Goal: Find specific page/section: Find specific page/section

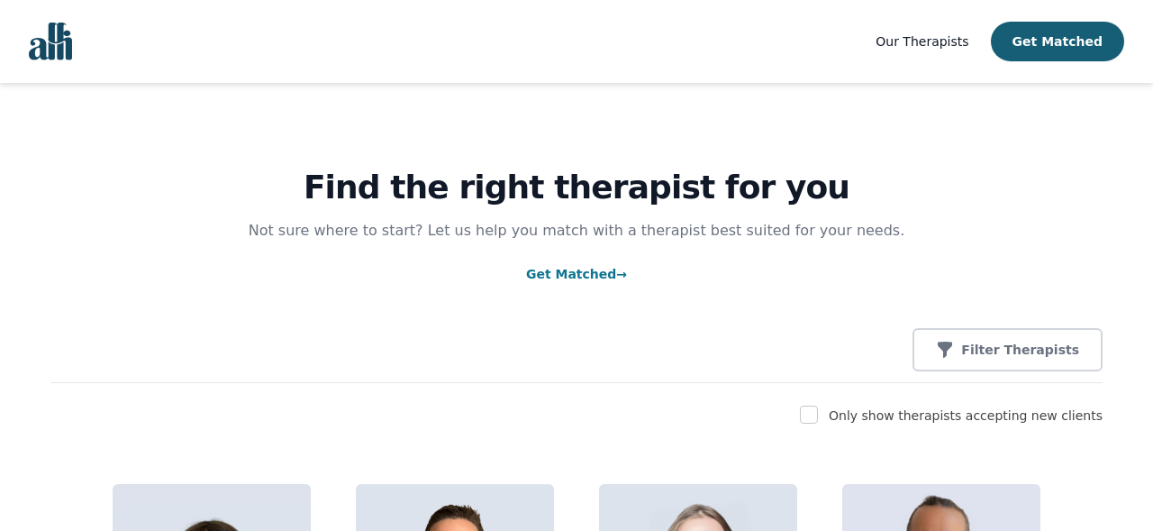
click at [950, 42] on span "Our Therapists" at bounding box center [922, 41] width 93 height 14
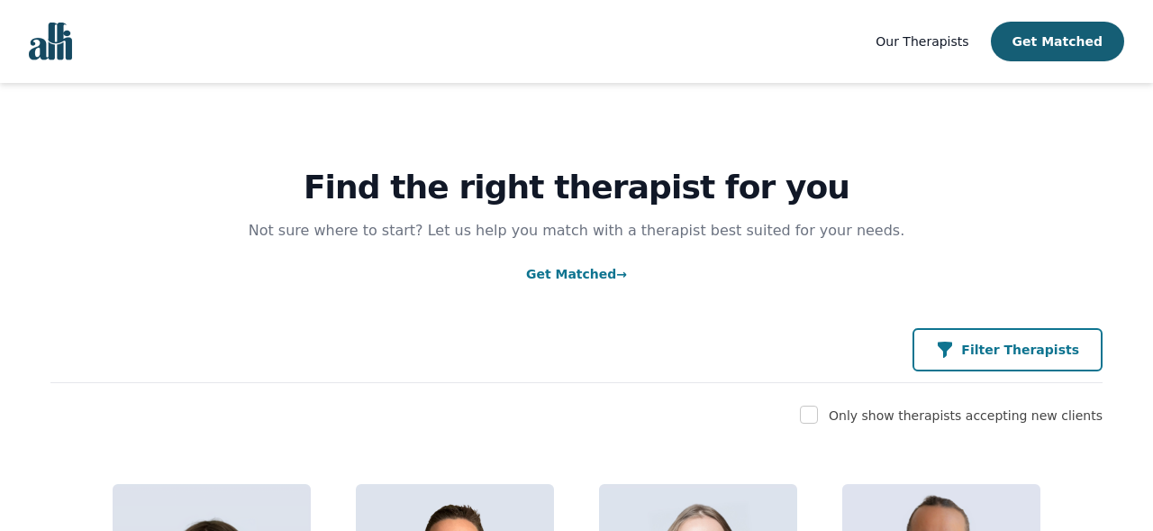
click at [982, 342] on p "Filter Therapists" at bounding box center [1021, 350] width 118 height 18
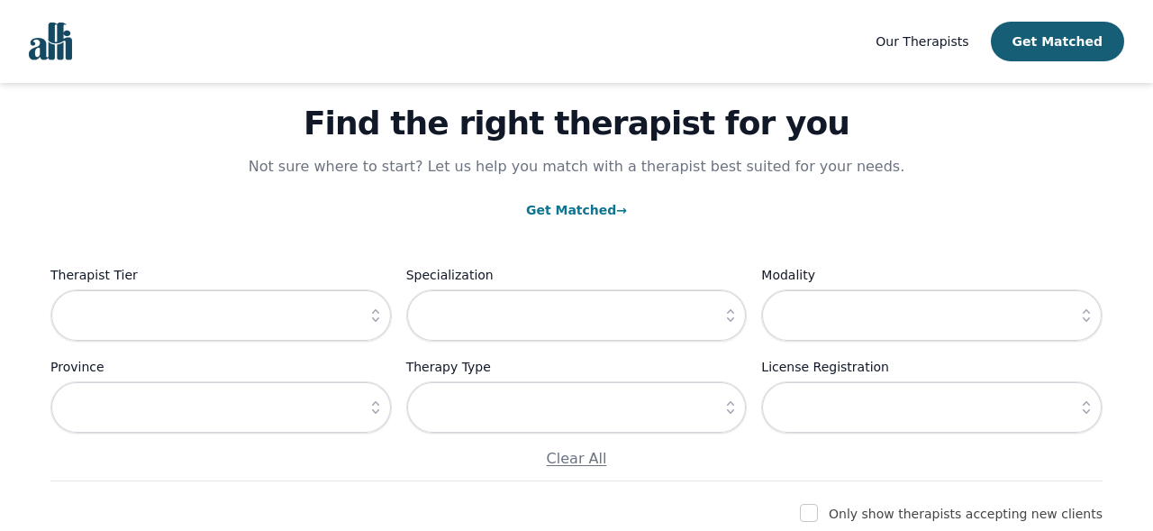
scroll to position [127, 0]
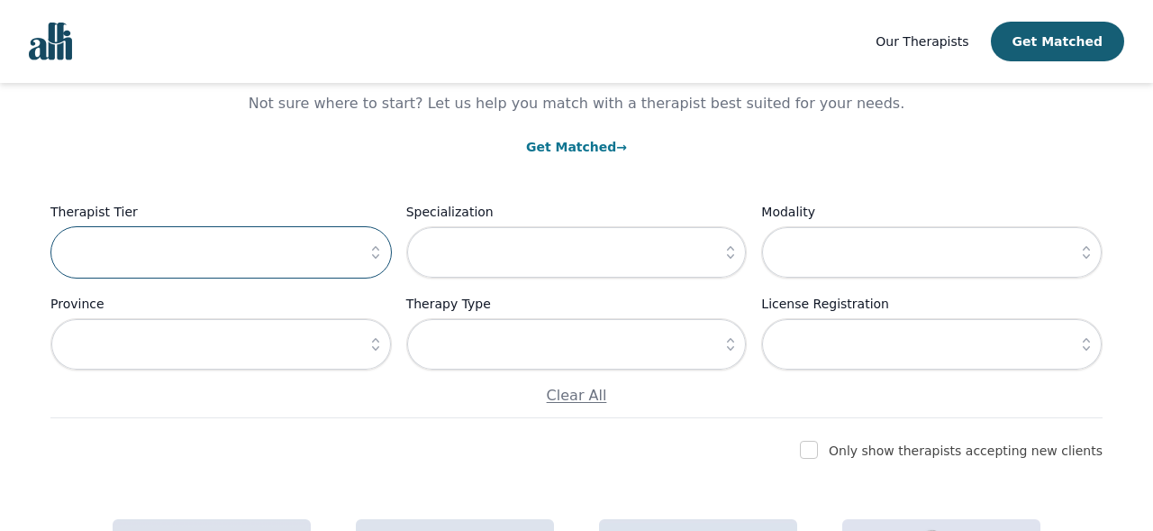
click at [251, 260] on input "text" at bounding box center [221, 252] width 342 height 52
click at [344, 250] on input "text" at bounding box center [221, 252] width 342 height 52
click at [373, 258] on icon "button" at bounding box center [376, 252] width 18 height 18
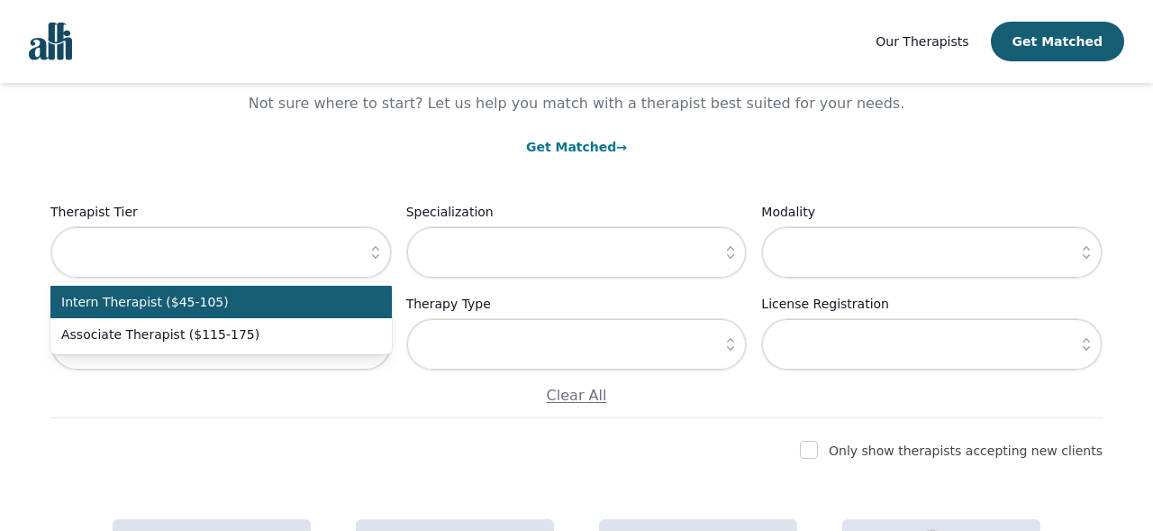
click at [315, 308] on span "Intern Therapist ($45-105)" at bounding box center [210, 302] width 298 height 18
type input "Intern Therapist ($45-105)"
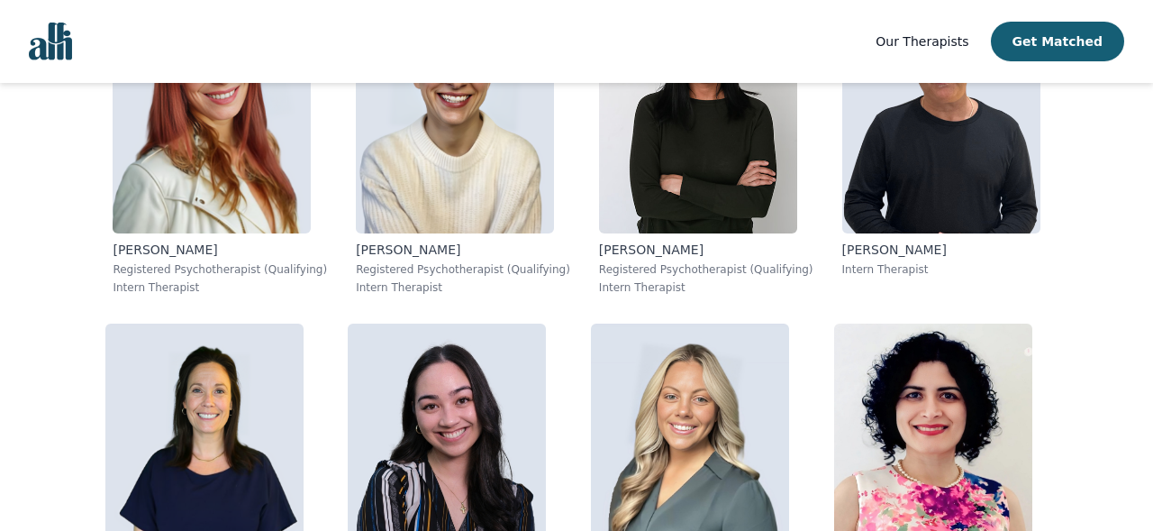
scroll to position [1783, 0]
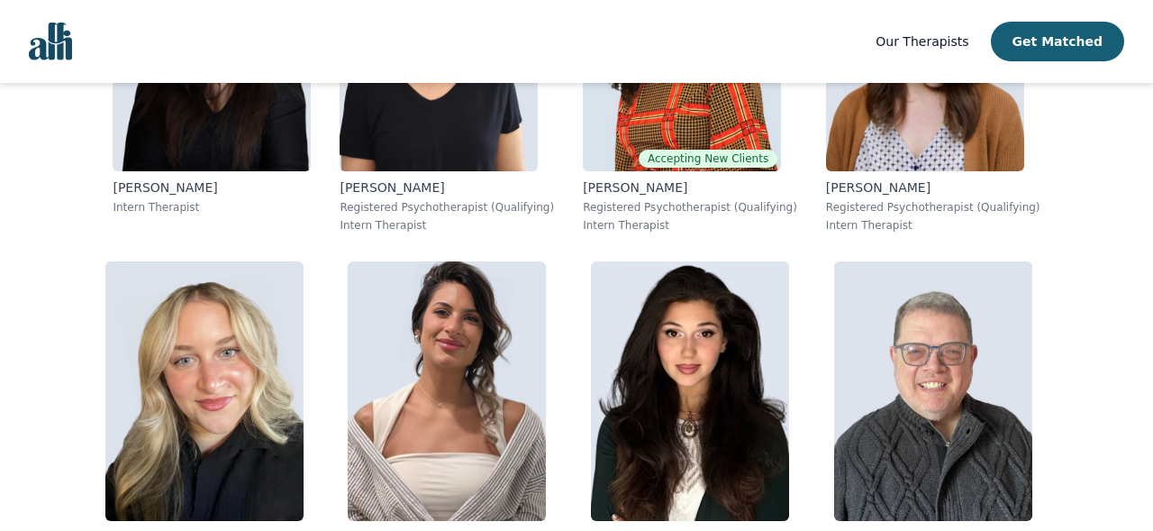
click at [931, 41] on span "Our Therapists" at bounding box center [922, 41] width 93 height 14
